Goal: Check status: Check status

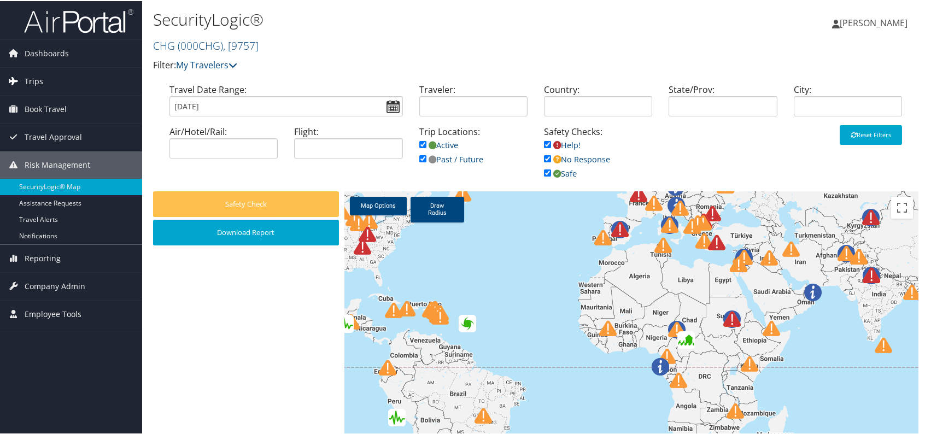
click at [28, 82] on span "Trips" at bounding box center [34, 80] width 19 height 27
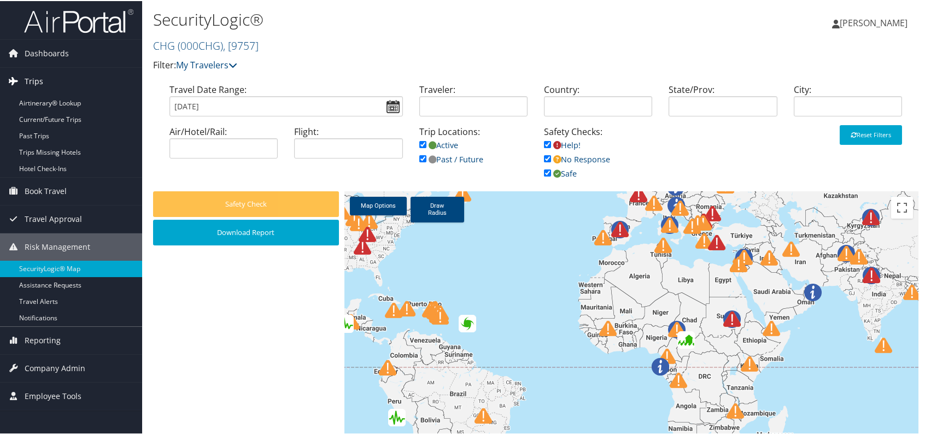
click at [28, 81] on span "Trips" at bounding box center [34, 80] width 19 height 27
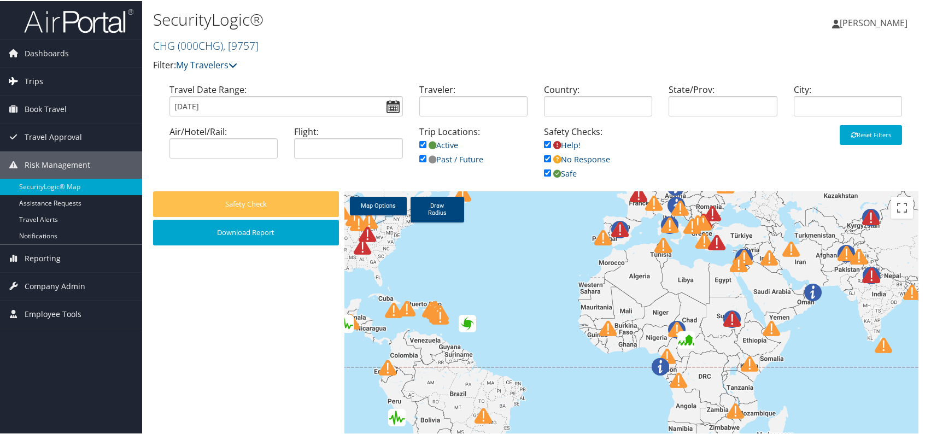
click at [38, 81] on span "Trips" at bounding box center [34, 80] width 19 height 27
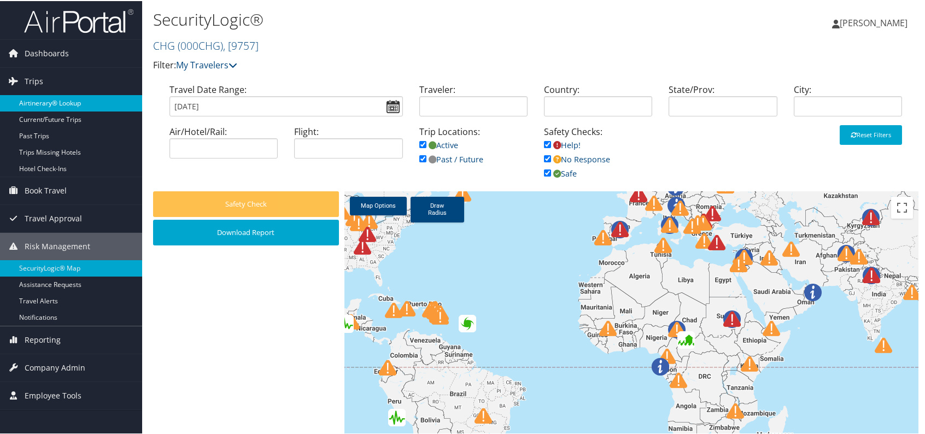
click at [46, 102] on link "Airtinerary® Lookup" at bounding box center [71, 102] width 142 height 16
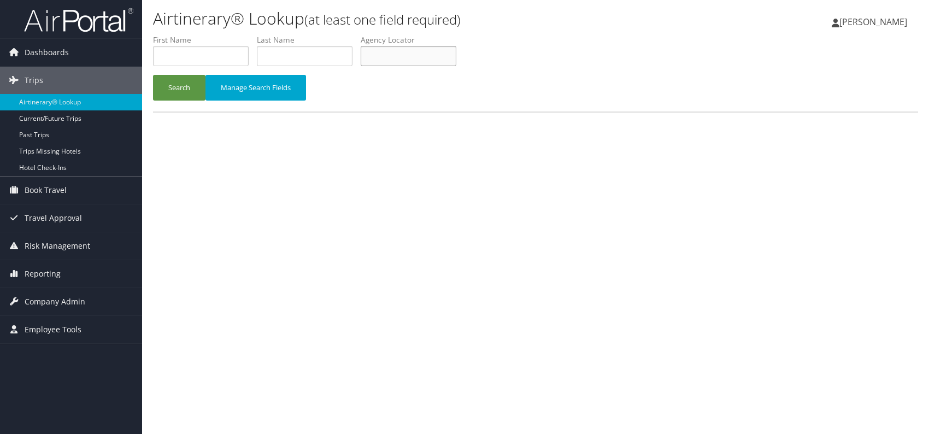
paste input "CKDIBC"
click at [388, 56] on input "CKDIBC" at bounding box center [409, 56] width 96 height 20
type input "CKDIBC"
click at [185, 87] on button "Search" at bounding box center [179, 88] width 52 height 26
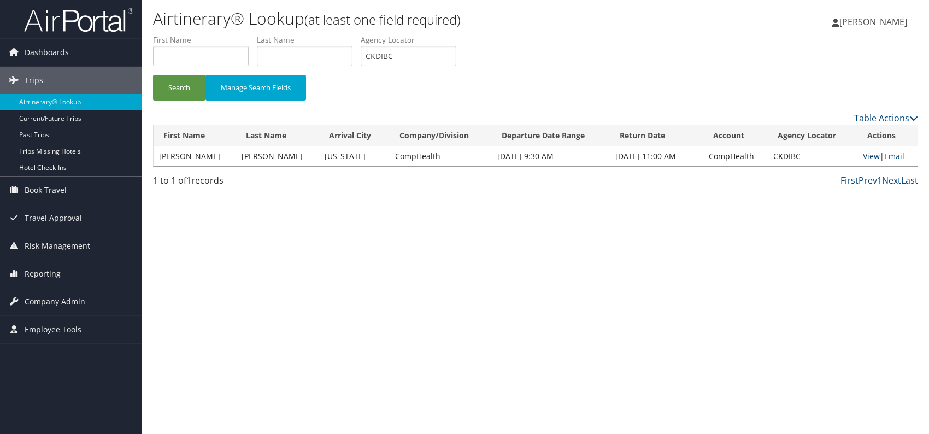
click at [867, 153] on link "View" at bounding box center [871, 156] width 17 height 10
drag, startPoint x: 395, startPoint y: 57, endPoint x: 375, endPoint y: 54, distance: 20.0
click at [368, 55] on input "CKDIBC" at bounding box center [409, 56] width 96 height 20
click at [59, 266] on link "Reporting" at bounding box center [71, 273] width 142 height 27
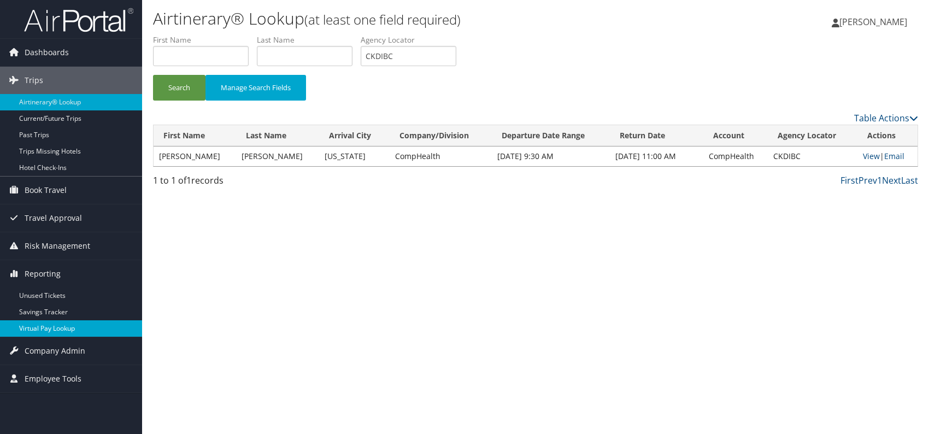
click at [77, 329] on link "Virtual Pay Lookup" at bounding box center [71, 328] width 142 height 16
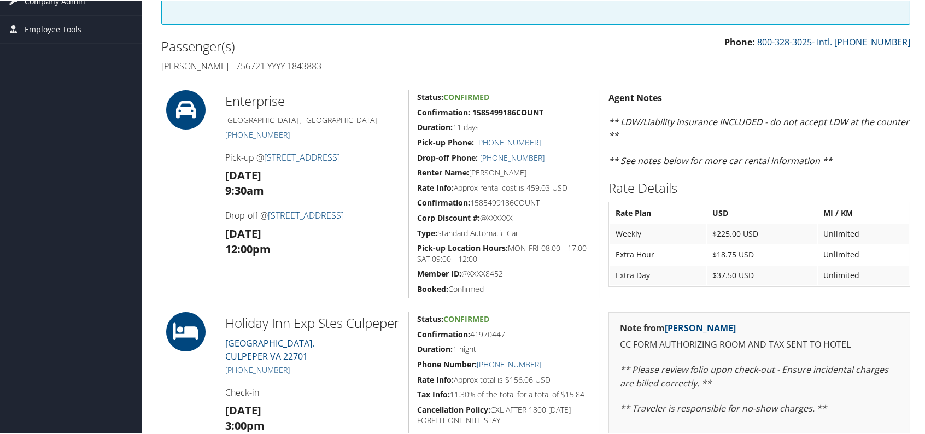
scroll to position [43, 0]
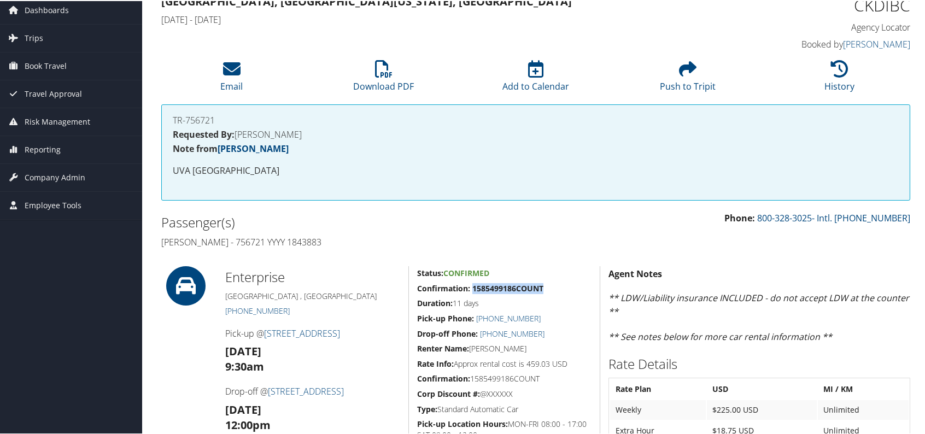
drag, startPoint x: 545, startPoint y: 282, endPoint x: 476, endPoint y: 286, distance: 69.0
click at [472, 285] on h5 "Confirmation: 1585499186COUNT" at bounding box center [504, 287] width 174 height 11
copy strong "1585499186COUNT"
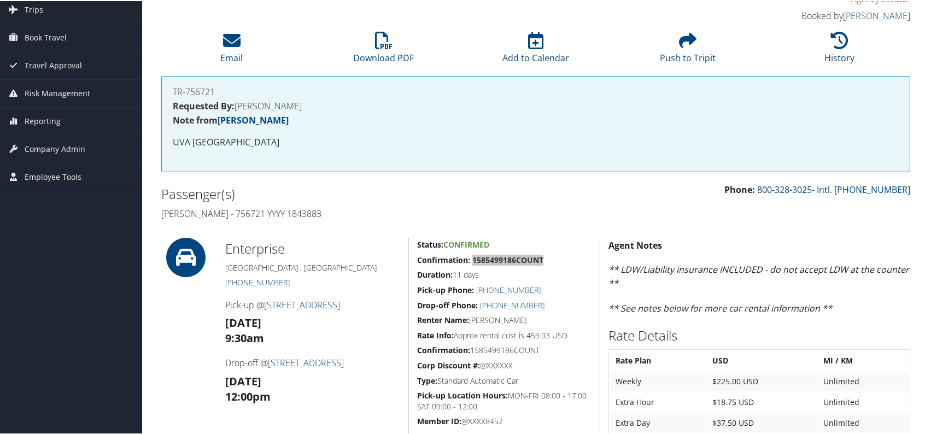
scroll to position [98, 0]
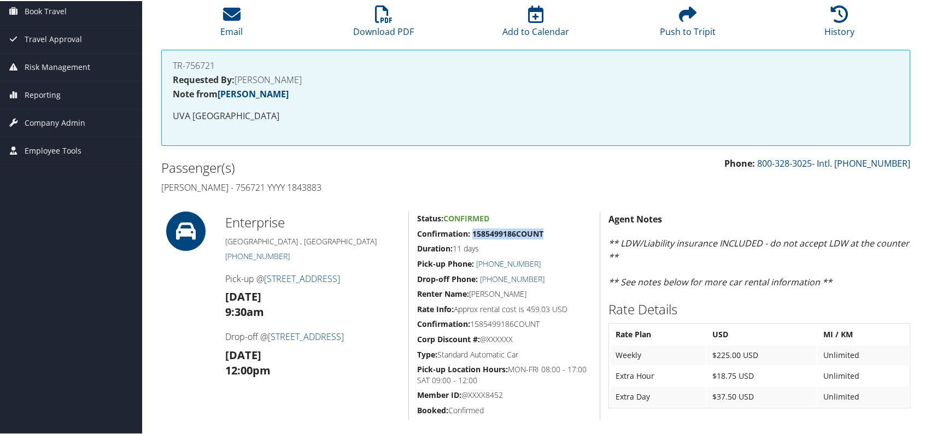
drag, startPoint x: 289, startPoint y: 291, endPoint x: 264, endPoint y: 272, distance: 30.8
click at [264, 272] on div "Enterprise Petersburg , VA (804) 861-9305 Pick-up @ 3206 S Crater RD Tue 30 Sep…" at bounding box center [312, 314] width 191 height 208
copy div "3206 S Crater RD Tue 30 Sep"
drag, startPoint x: 292, startPoint y: 353, endPoint x: 266, endPoint y: 326, distance: 37.5
click at [266, 326] on div "Enterprise Petersburg , VA (804) 861-9305 Pick-up @ 3206 S Crater RD Tue 30 Sep…" at bounding box center [312, 314] width 191 height 208
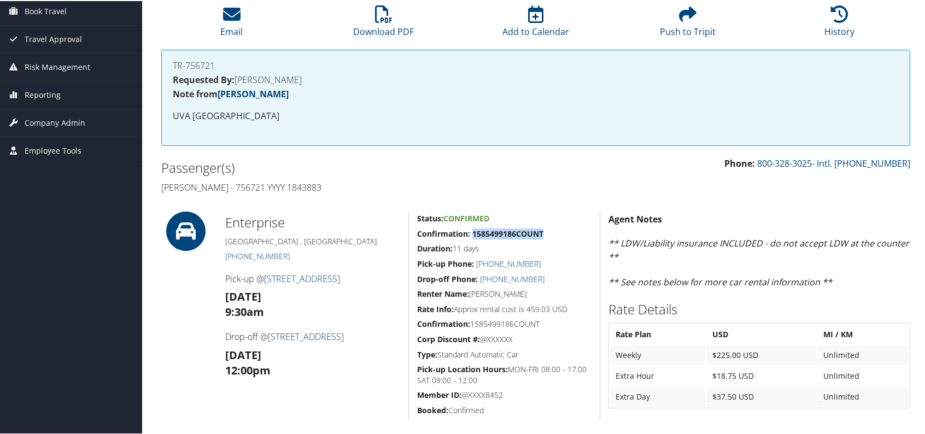
copy div "3206 S Crater RD Sat 11 Oct"
drag, startPoint x: 526, startPoint y: 350, endPoint x: 439, endPoint y: 349, distance: 87.5
click at [439, 349] on h5 "Type: Standard Automatic Car" at bounding box center [504, 353] width 174 height 11
copy h5 "Standard Automatic Car"
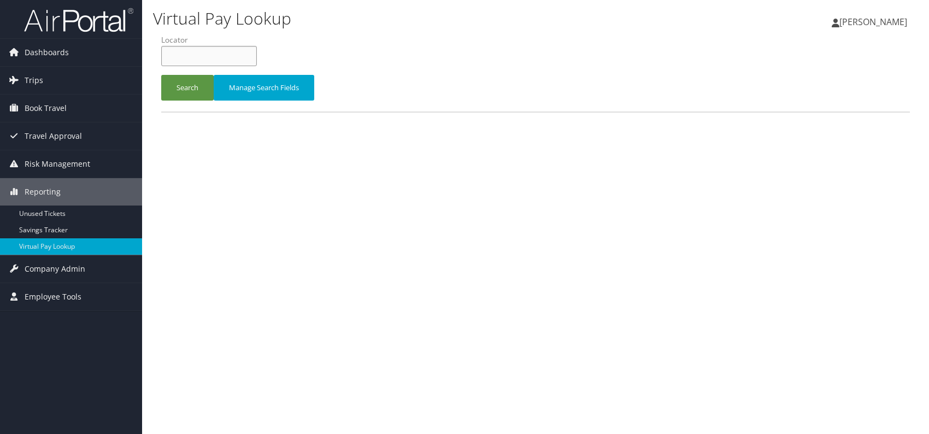
paste input "CKDIBC"
type input "CKDIBC"
click at [187, 78] on button "Search" at bounding box center [187, 88] width 52 height 26
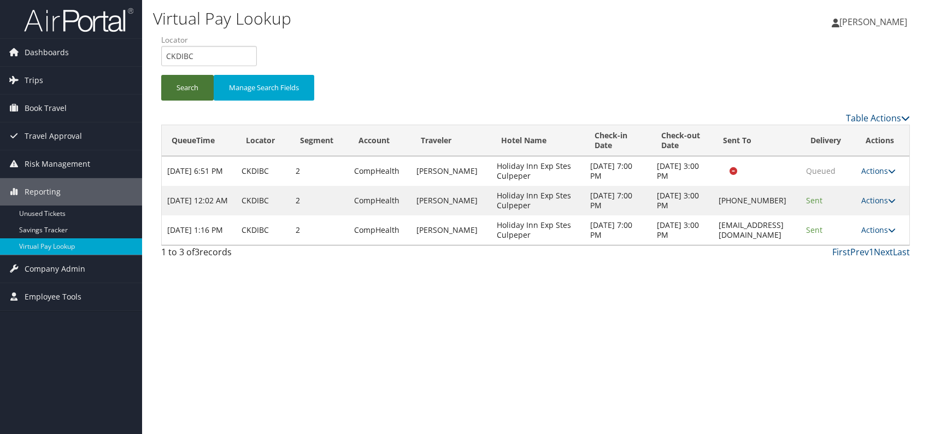
click at [184, 90] on button "Search" at bounding box center [187, 88] width 52 height 26
click at [702, 289] on div "Virtual Pay Lookup Romina Kwock Romina Kwock My Settings Travel Agency Contacts…" at bounding box center [535, 217] width 787 height 434
click at [879, 229] on link "Actions" at bounding box center [879, 230] width 34 height 10
click at [848, 262] on link "Logs" at bounding box center [858, 264] width 69 height 19
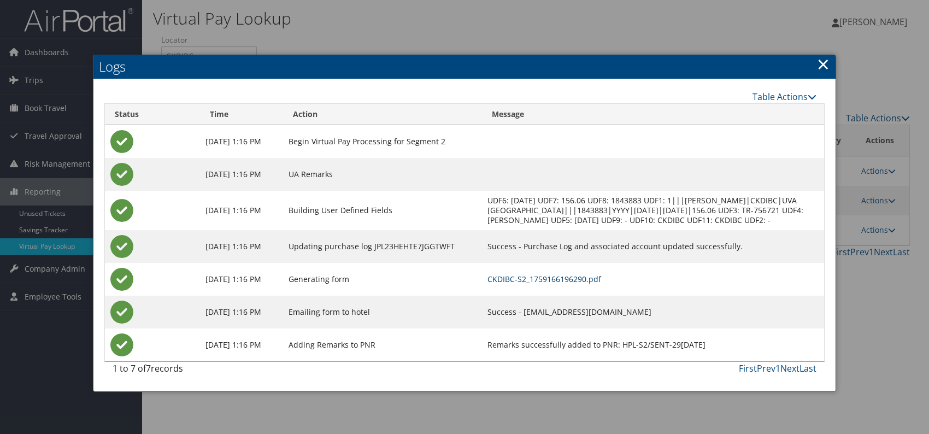
click at [601, 284] on link "CKDIBC-S2_1759166196290.pdf" at bounding box center [545, 279] width 114 height 10
